Goal: Information Seeking & Learning: Learn about a topic

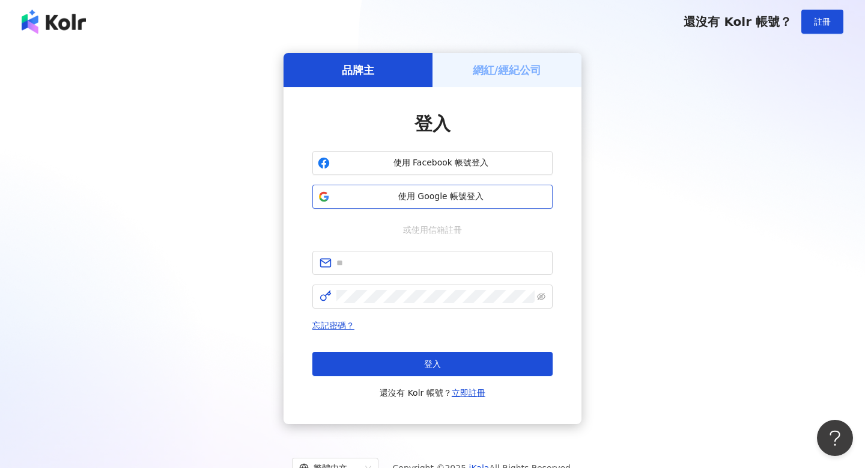
click at [471, 194] on span "使用 Google 帳號登入" at bounding box center [441, 197] width 213 height 12
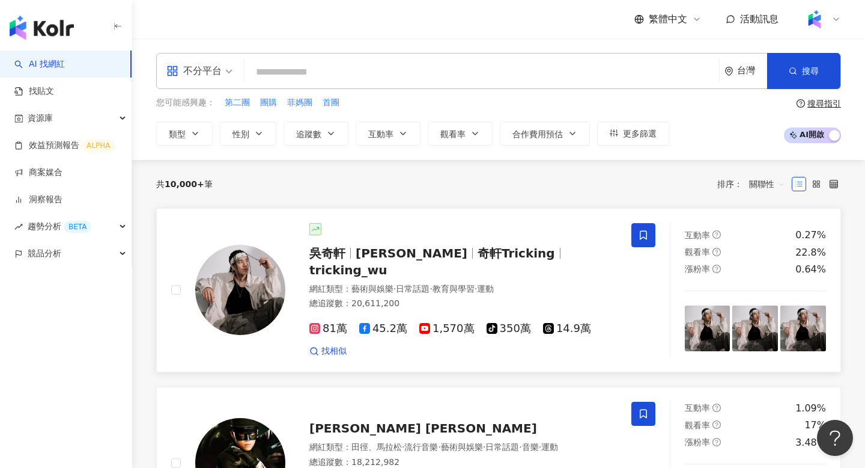
click at [254, 295] on img at bounding box center [240, 290] width 90 height 90
click at [374, 257] on span "Wu Hsuan" at bounding box center [412, 253] width 112 height 14
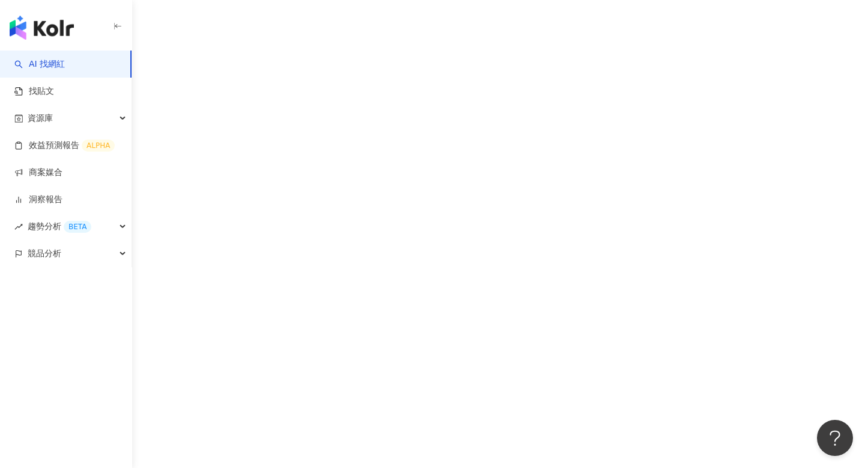
scroll to position [55, 0]
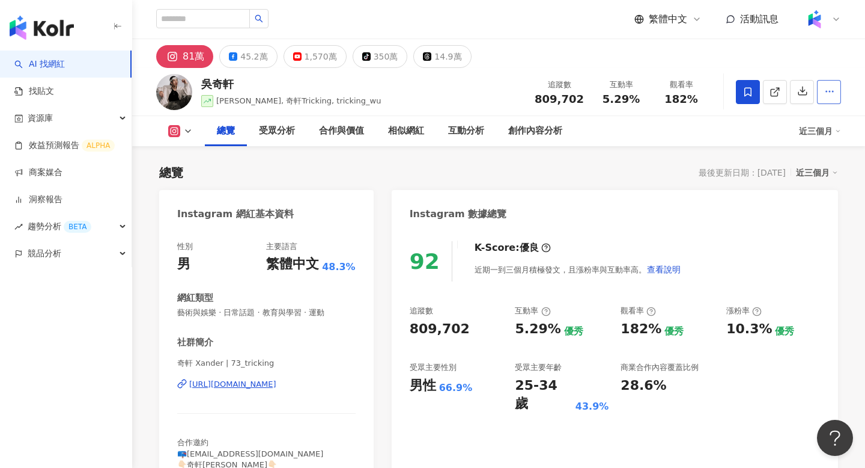
click at [832, 91] on icon "button" at bounding box center [830, 91] width 11 height 11
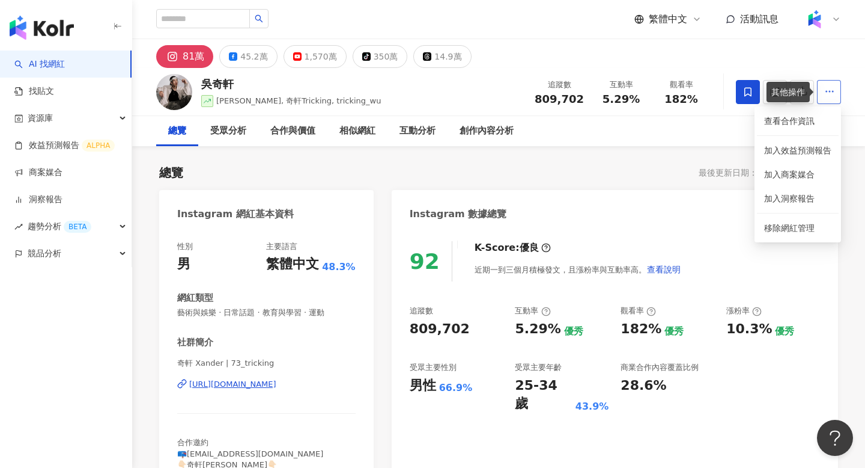
click at [832, 91] on icon "button" at bounding box center [830, 91] width 11 height 11
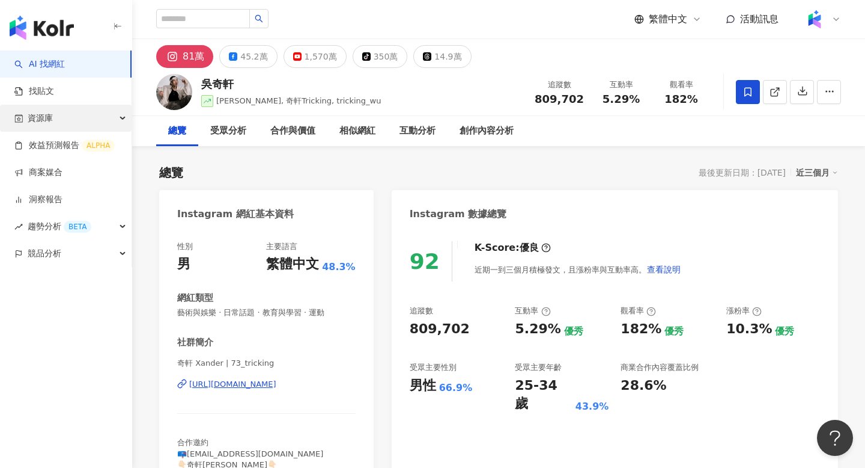
click at [91, 119] on div "資源庫" at bounding box center [66, 118] width 132 height 27
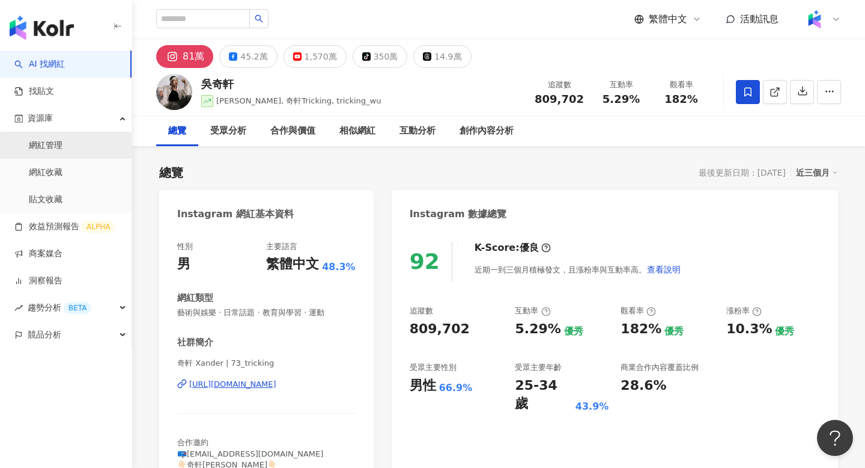
click at [63, 145] on link "網紅管理" at bounding box center [46, 145] width 34 height 12
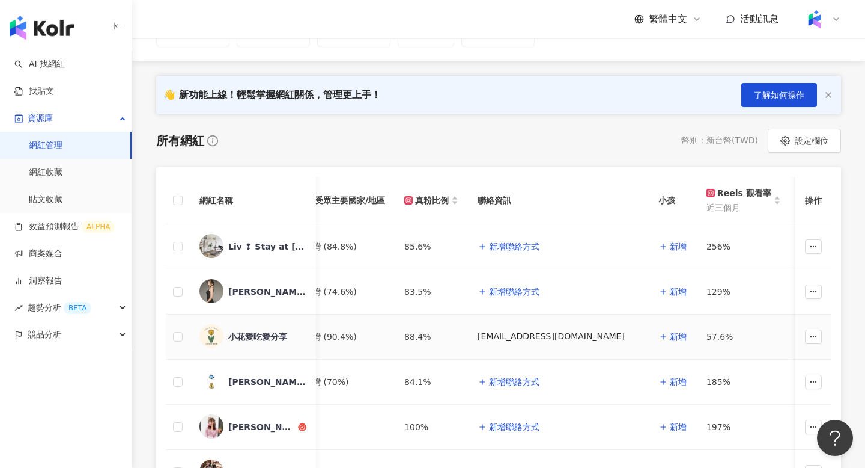
scroll to position [0, 422]
click at [627, 333] on icon "button" at bounding box center [631, 337] width 8 height 8
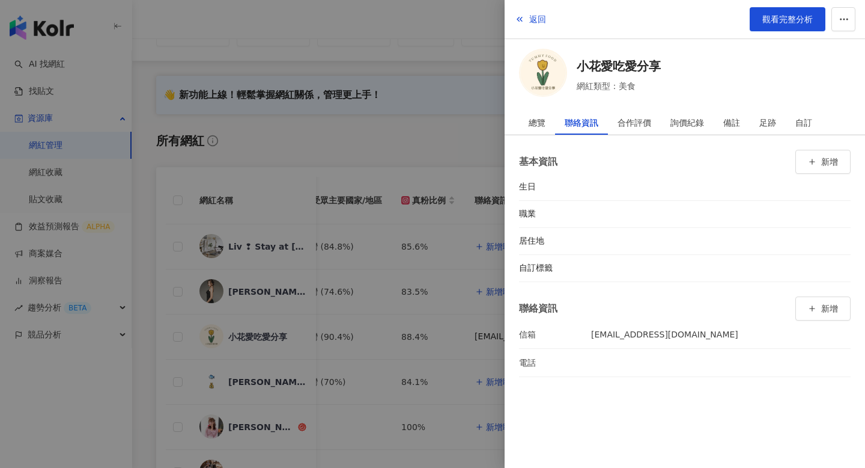
click at [442, 344] on div at bounding box center [432, 234] width 865 height 468
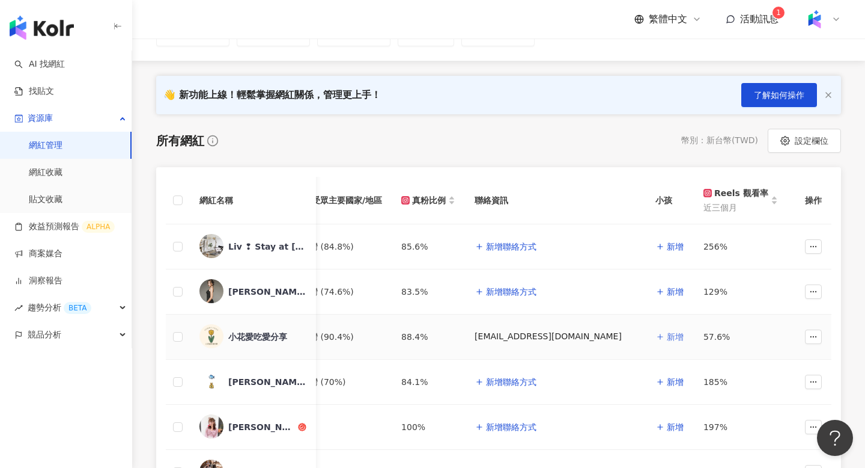
click at [667, 340] on span "新增" at bounding box center [675, 337] width 17 height 10
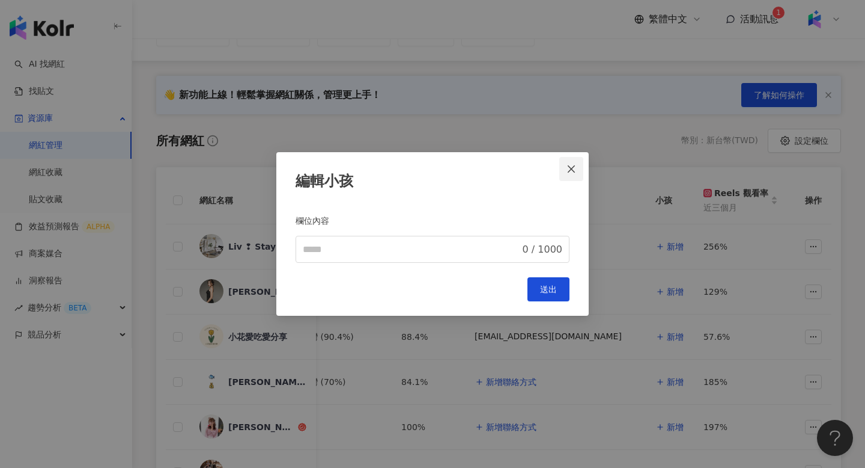
click at [576, 165] on span "Close" at bounding box center [572, 169] width 24 height 10
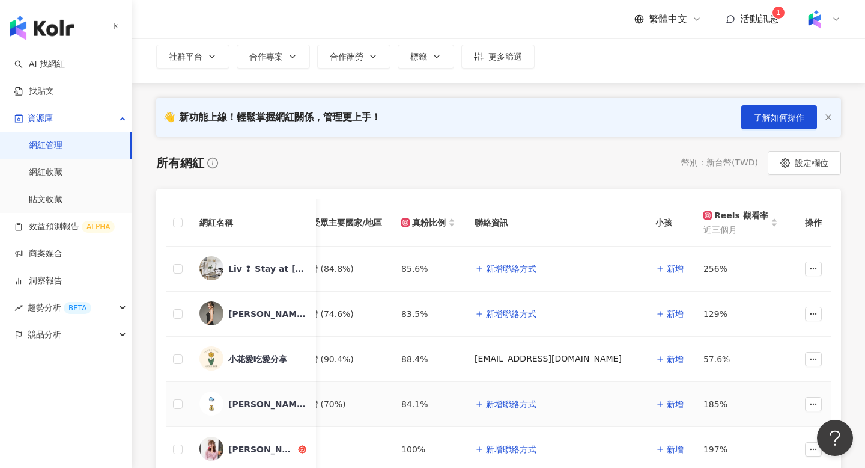
scroll to position [45, 0]
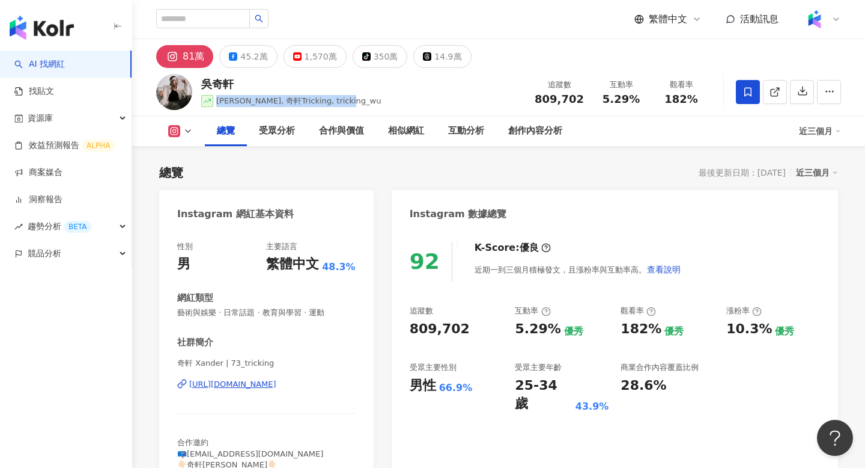
drag, startPoint x: 349, startPoint y: 106, endPoint x: 210, endPoint y: 94, distance: 139.3
click at [210, 94] on div "吳奇軒 Wu Hsuan, 奇軒Tricking, tricking_wu 追蹤數 809,702 互動率 5.29% 觀看率 182%" at bounding box center [498, 91] width 733 height 47
click at [305, 179] on div "總覽 最後更新日期：2025/8/18 近三個月" at bounding box center [498, 172] width 679 height 17
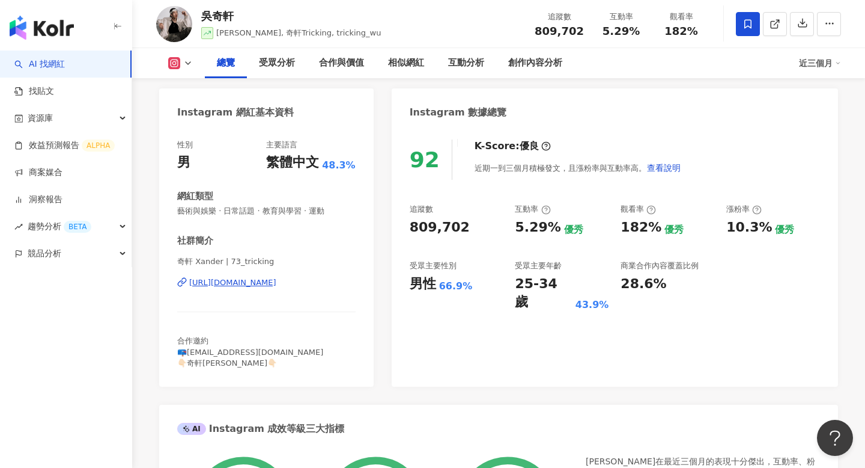
scroll to position [123, 0]
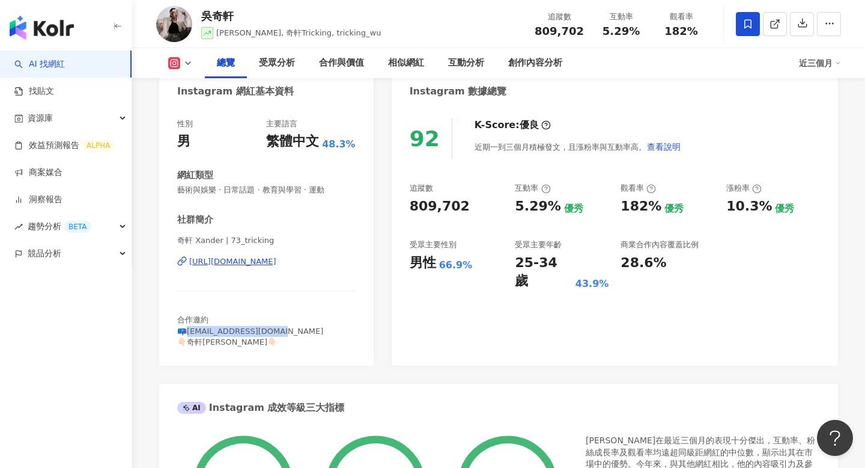
drag, startPoint x: 305, startPoint y: 332, endPoint x: 183, endPoint y: 332, distance: 122.6
click at [183, 332] on div "合作邀約 📪73workspace@gmail.com 👇🏻奇軒周邊👇🏻" at bounding box center [266, 330] width 178 height 33
click at [263, 305] on div "奇軒 Xander | 73_tricking https://www.instagram.com/73_tricking/" at bounding box center [266, 270] width 178 height 70
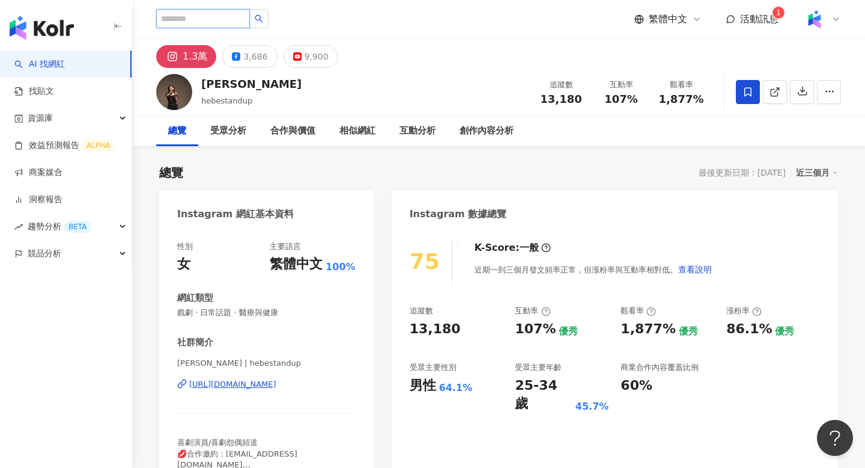
click at [236, 16] on input "search" at bounding box center [203, 18] width 94 height 19
type input "**"
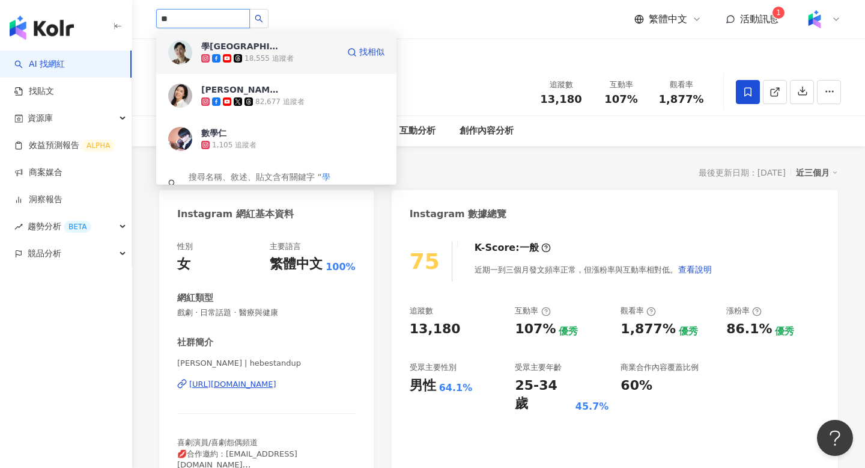
click at [266, 48] on span "學[GEOGRAPHIC_DATA]" at bounding box center [240, 46] width 78 height 12
